Goal: Task Accomplishment & Management: Complete application form

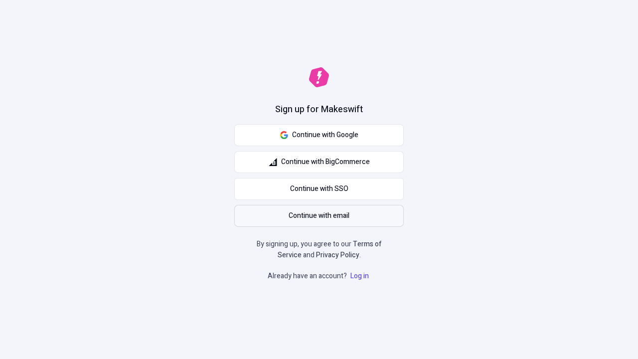
click at [319, 216] on span "Continue with email" at bounding box center [319, 215] width 61 height 11
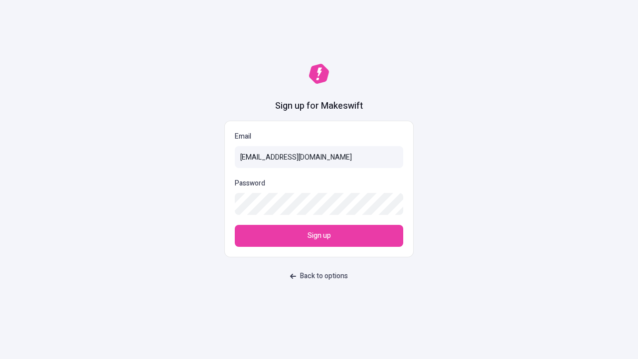
type input "[EMAIL_ADDRESS][DOMAIN_NAME]"
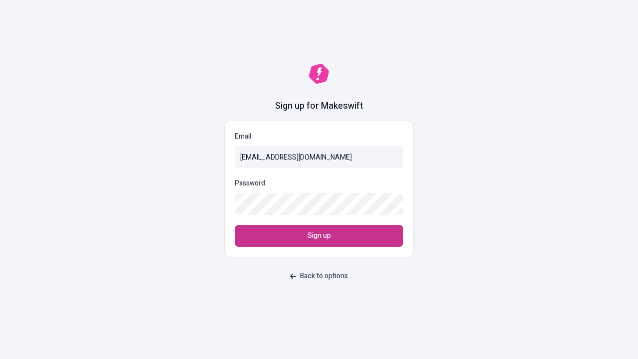
click at [319, 236] on span "Sign up" at bounding box center [318, 235] width 23 height 11
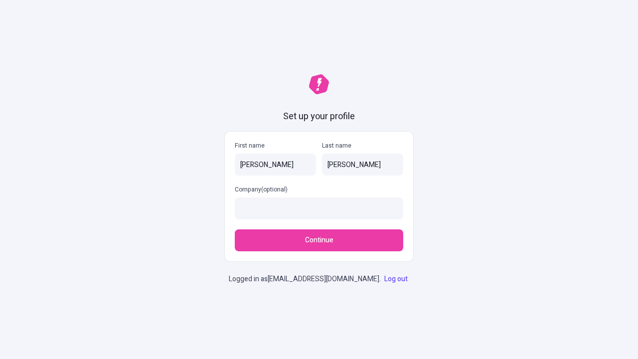
type input "[PERSON_NAME]"
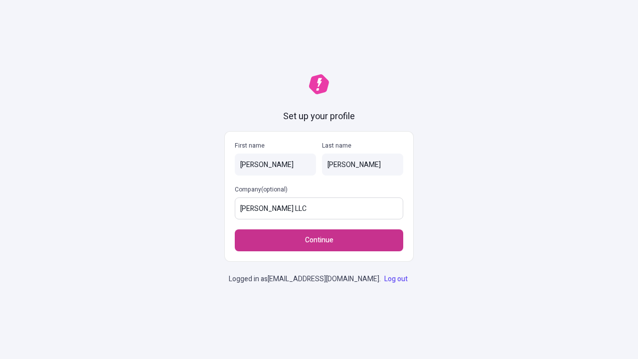
type input "Daugherty LLC"
click at [319, 235] on span "Continue" at bounding box center [319, 240] width 28 height 11
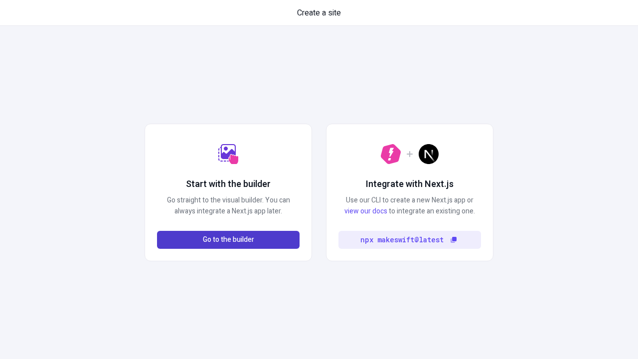
click at [228, 240] on span "Go to the builder" at bounding box center [228, 239] width 51 height 11
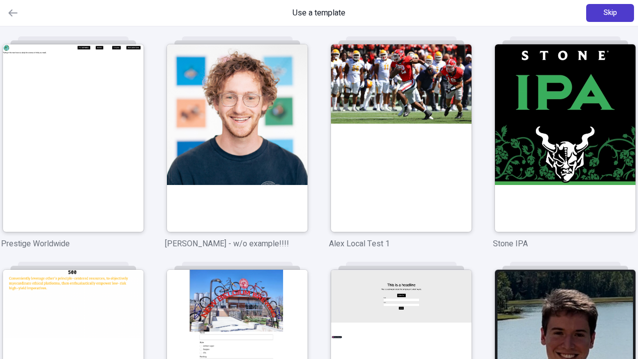
click at [610, 13] on span "Skip" at bounding box center [609, 12] width 13 height 11
